Goal: Check status: Check status

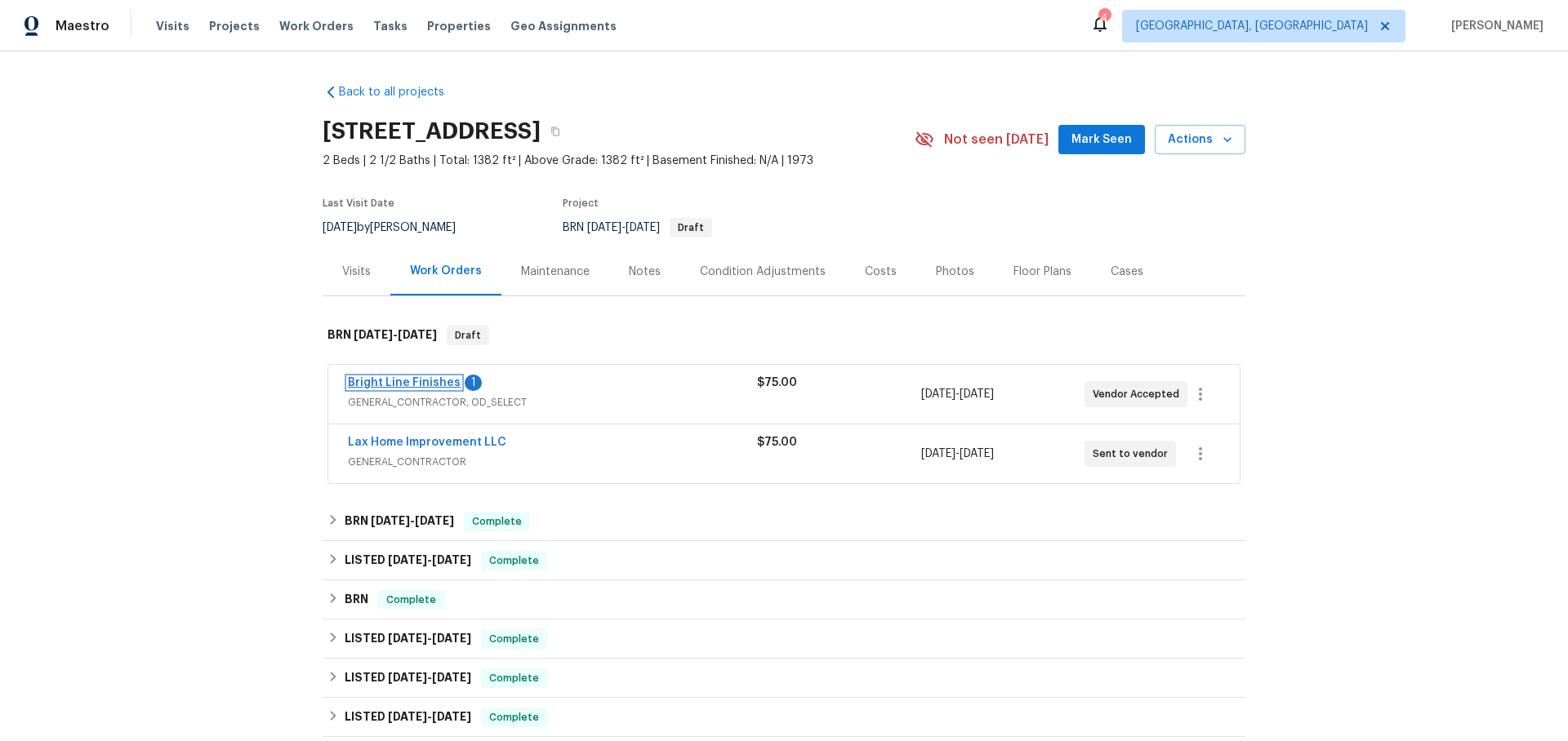
click at [401, 377] on link "Bright Line Finishes" at bounding box center [404, 383] width 112 height 12
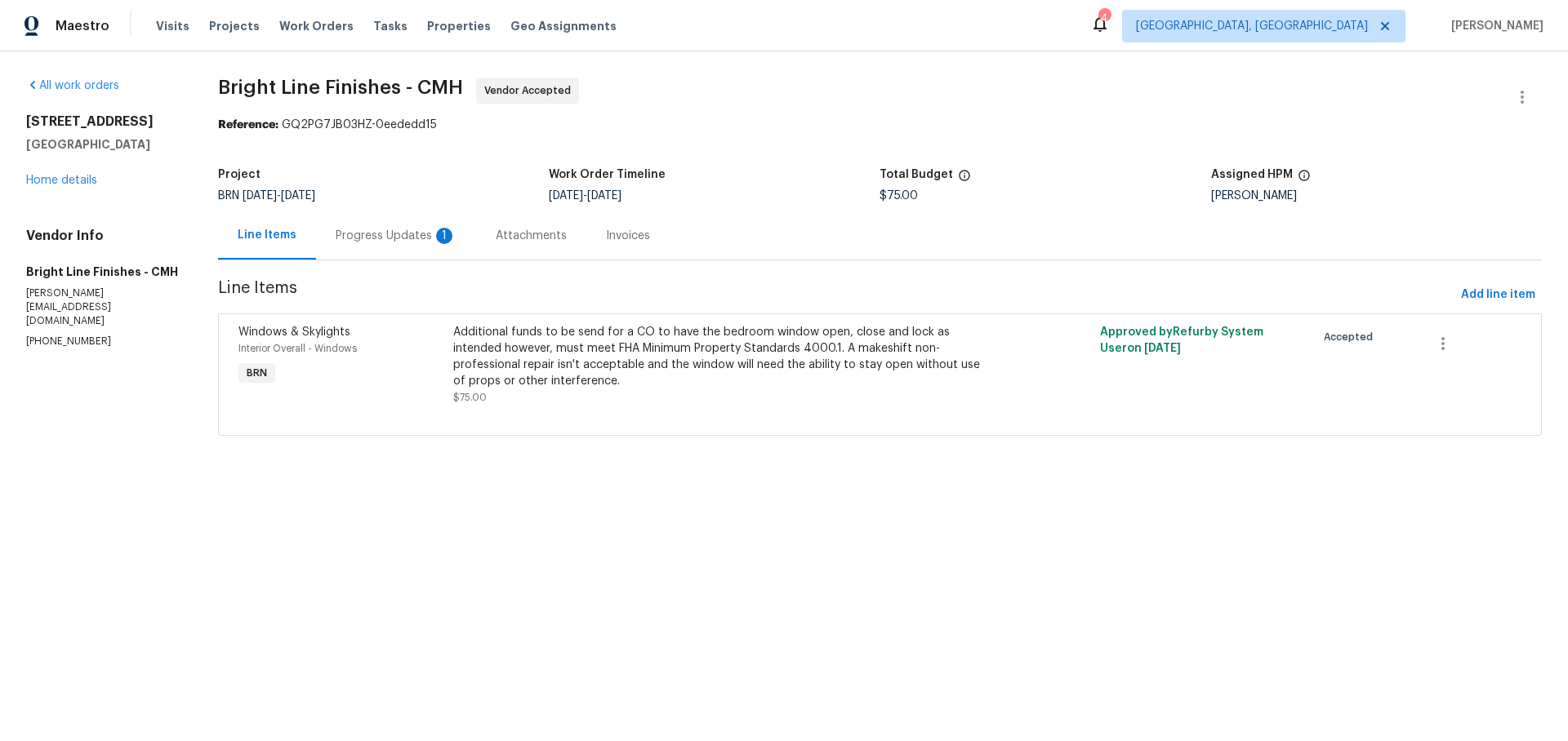
click at [392, 249] on div "Progress Updates 1" at bounding box center [396, 235] width 160 height 48
